Goal: Information Seeking & Learning: Learn about a topic

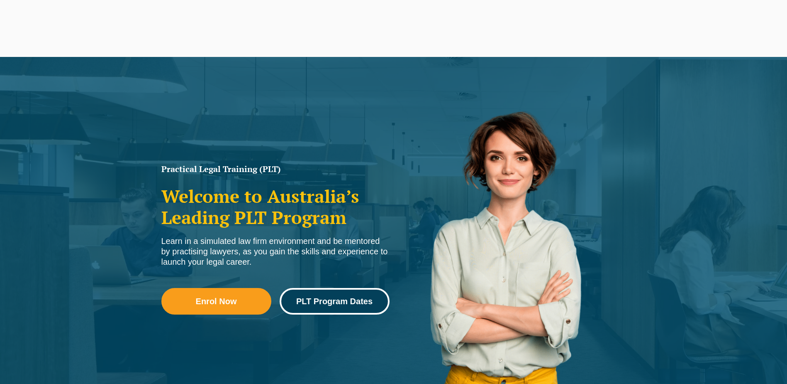
click at [302, 313] on link "PLT Program Dates" at bounding box center [335, 301] width 110 height 27
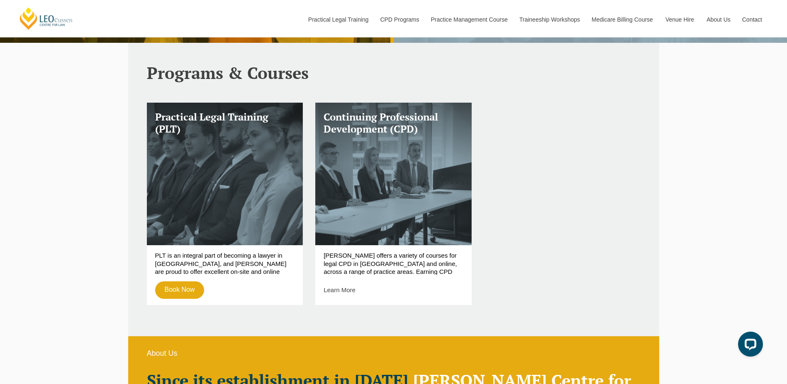
scroll to position [332, 0]
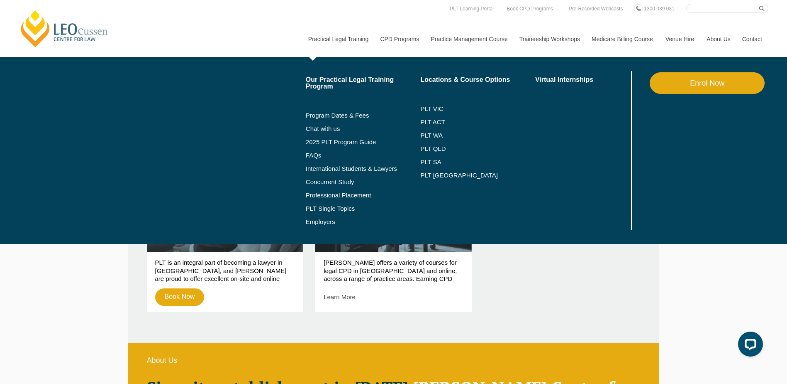
click at [352, 29] on link "Practical Legal Training" at bounding box center [338, 39] width 72 height 36
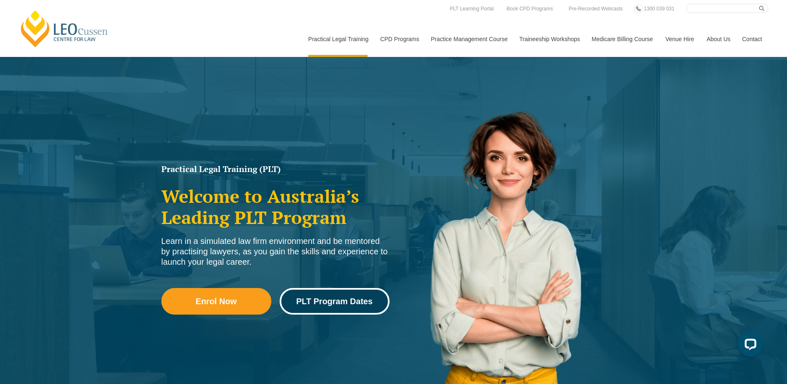
click at [347, 292] on link "PLT Program Dates" at bounding box center [335, 301] width 110 height 27
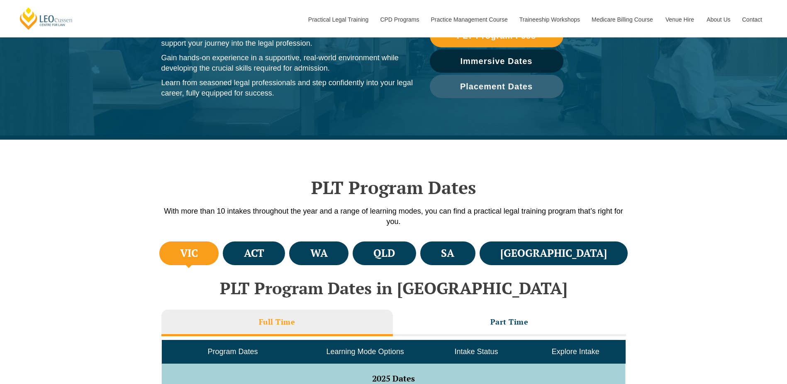
scroll to position [125, 0]
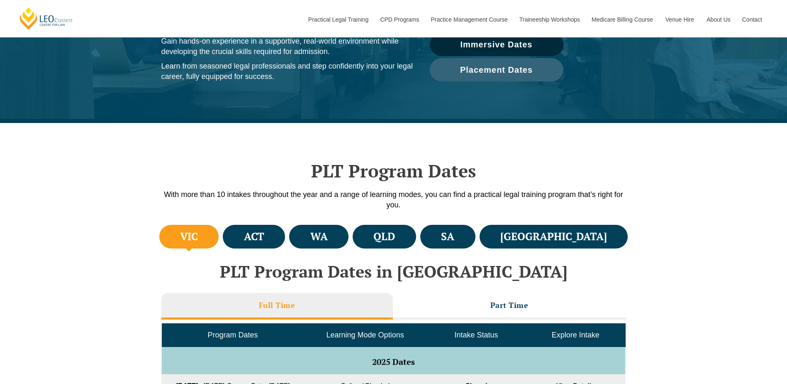
drag, startPoint x: 211, startPoint y: 230, endPoint x: 215, endPoint y: 229, distance: 4.6
click at [211, 230] on li "VIC" at bounding box center [189, 237] width 60 height 24
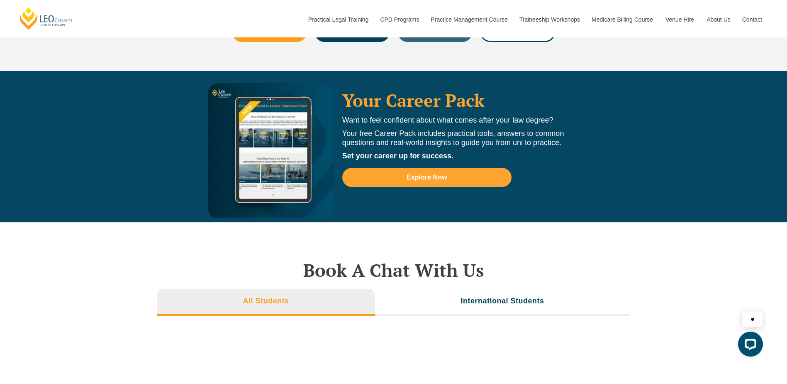
scroll to position [0, 0]
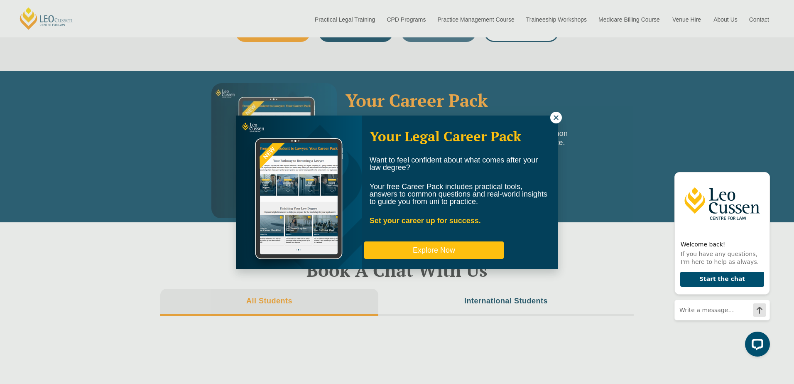
click at [441, 246] on button "Explore Now" at bounding box center [433, 249] width 139 height 17
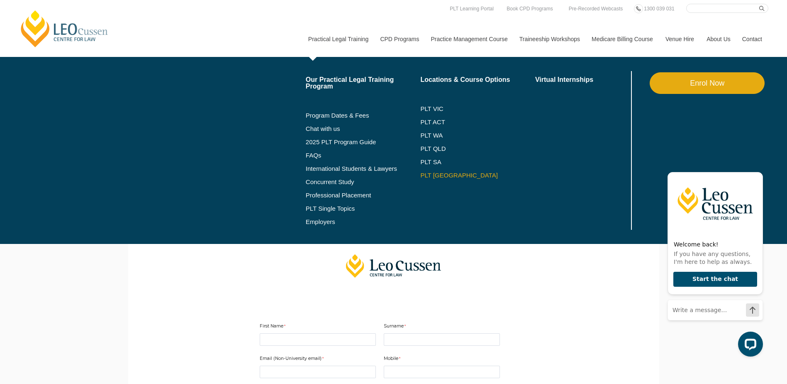
click at [440, 173] on link "PLT [GEOGRAPHIC_DATA]" at bounding box center [477, 175] width 115 height 7
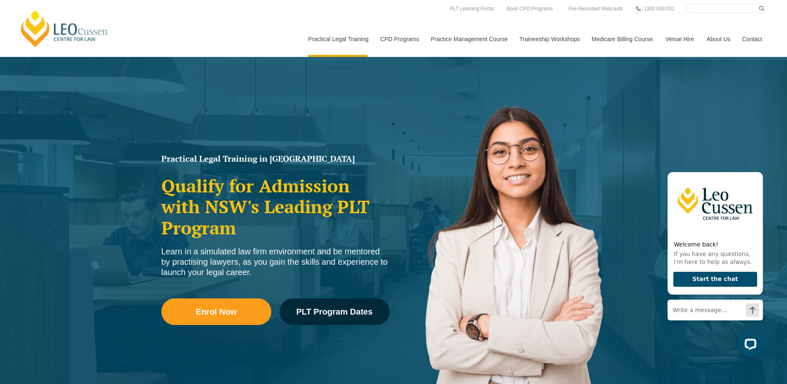
click at [264, 165] on div "Practical Legal Training in New South Wales Qualify for Admission with NSW's Le…" at bounding box center [275, 249] width 237 height 199
click at [268, 159] on h1 "Practical Legal Training in New South Wales" at bounding box center [275, 158] width 228 height 8
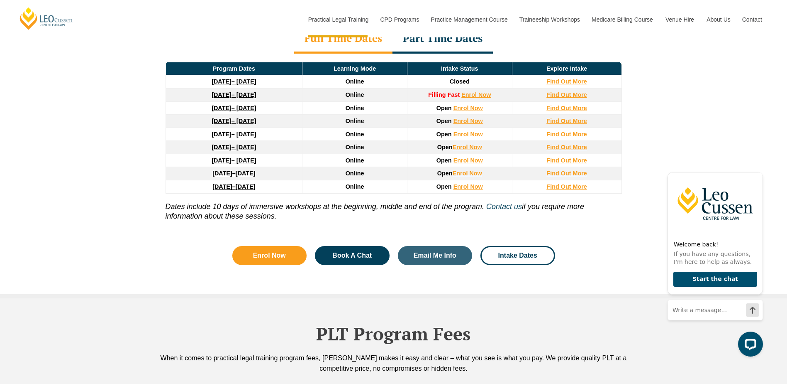
scroll to position [1162, 0]
